Goal: Task Accomplishment & Management: Use online tool/utility

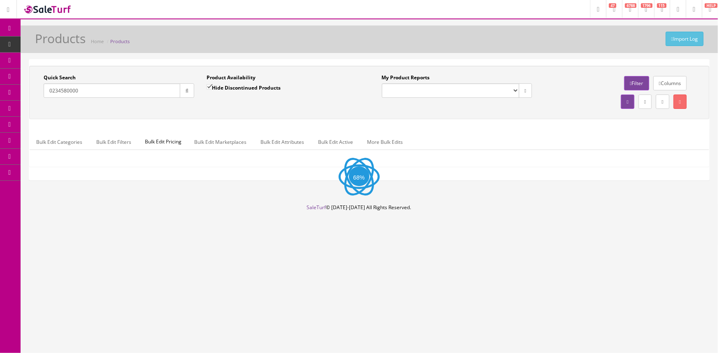
drag, startPoint x: 94, startPoint y: 92, endPoint x: 92, endPoint y: 83, distance: 8.6
click at [94, 92] on input "0234580000" at bounding box center [112, 90] width 137 height 14
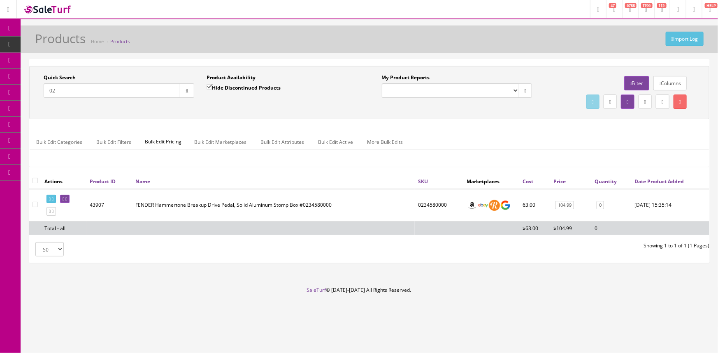
type input "0"
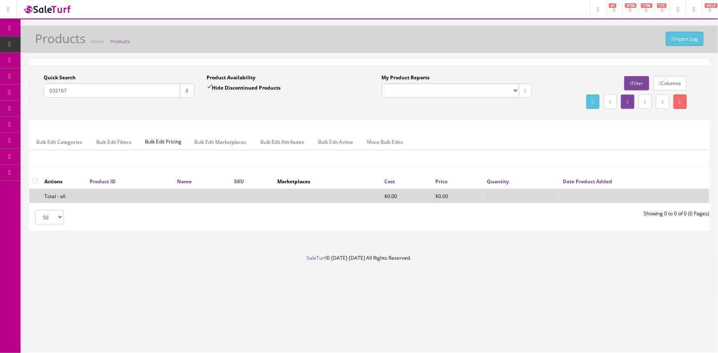
type input "032167"
click at [209, 86] on input "Hide Discontinued Products" at bounding box center [208, 86] width 5 height 5
checkbox input "false"
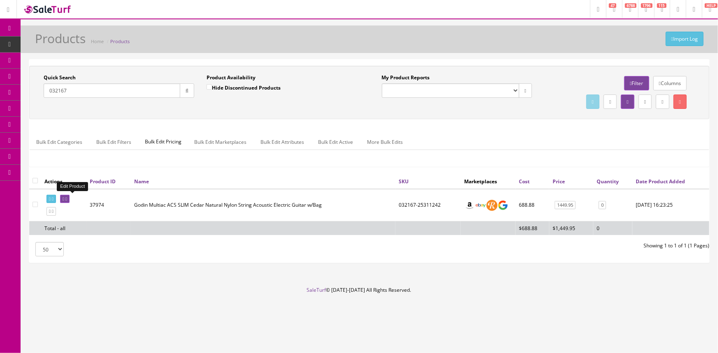
click at [67, 197] on icon at bounding box center [66, 199] width 2 height 5
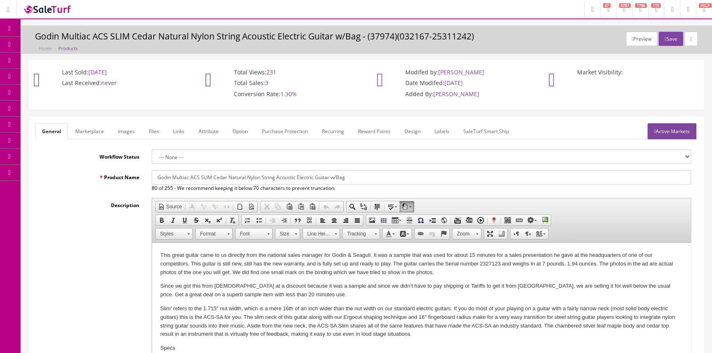
click at [67, 47] on span "Products" at bounding box center [59, 44] width 20 height 7
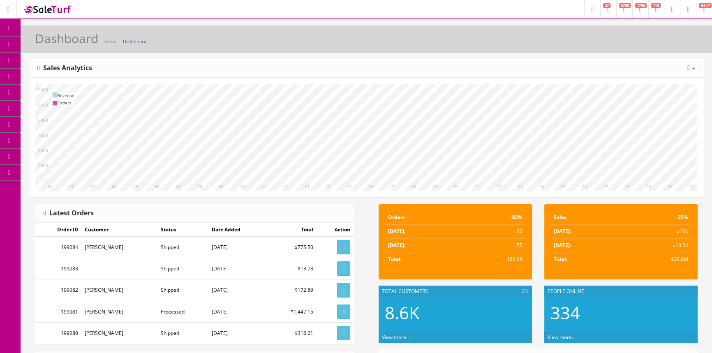
click at [59, 41] on span "Products" at bounding box center [59, 44] width 20 height 7
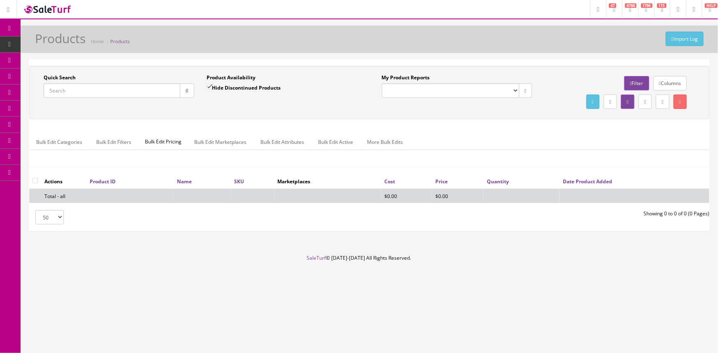
click at [56, 90] on input "Quick Search" at bounding box center [112, 90] width 137 height 14
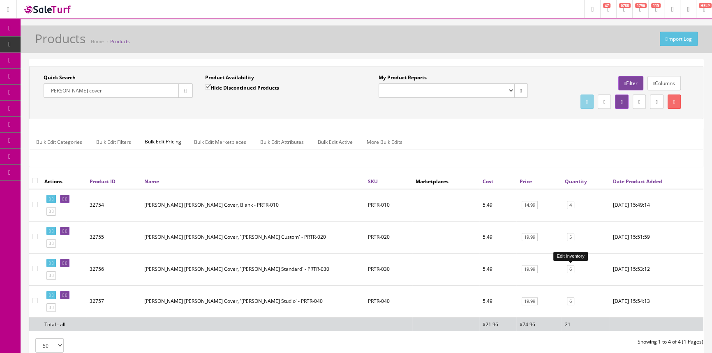
type input "[PERSON_NAME] cover"
click at [570, 269] on link "6" at bounding box center [570, 269] width 7 height 9
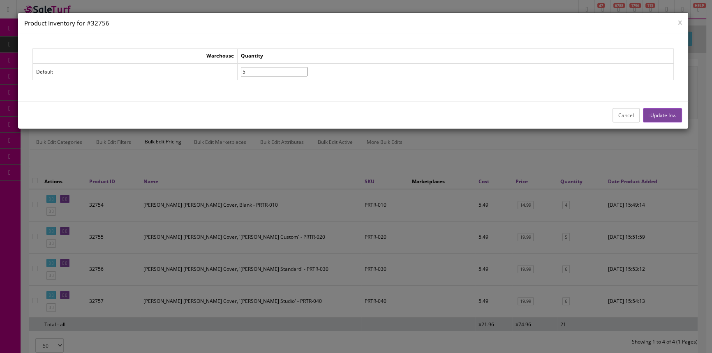
type input"] "5"
click at [308, 74] on input"] "5" at bounding box center [274, 71] width 67 height 9
click at [677, 111] on button "Update Inv." at bounding box center [662, 115] width 39 height 14
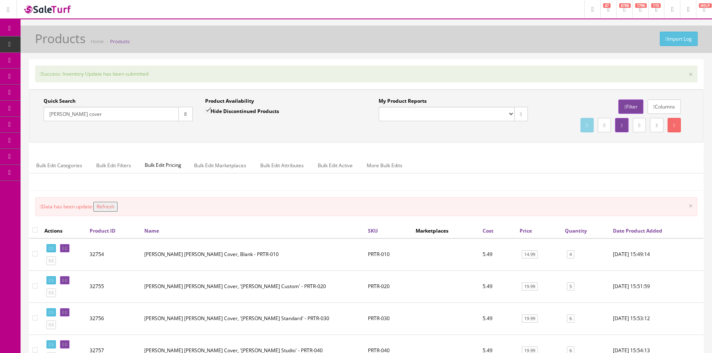
click at [118, 206] on button "Refresh" at bounding box center [105, 207] width 24 height 10
